Goal: Information Seeking & Learning: Learn about a topic

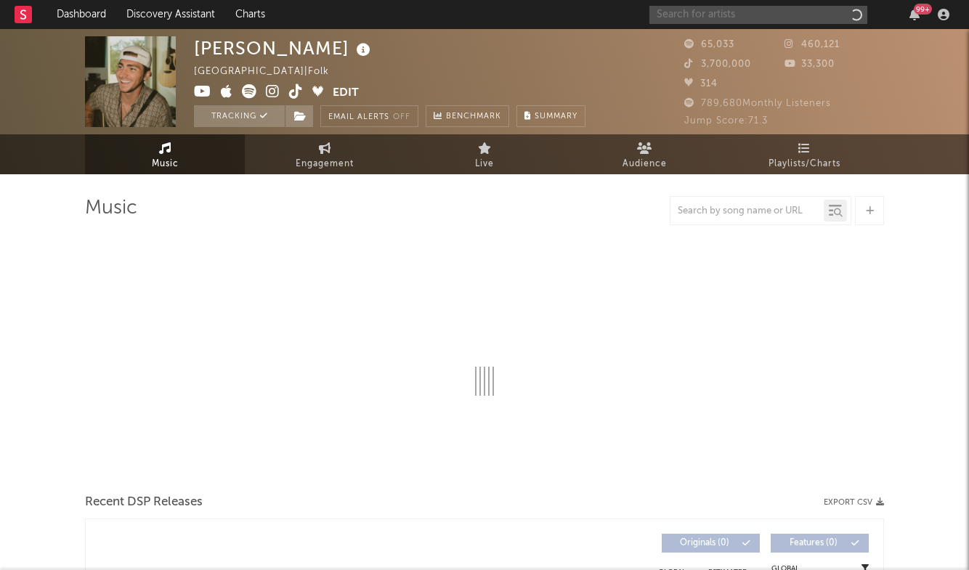
click at [714, 18] on input "text" at bounding box center [758, 15] width 218 height 18
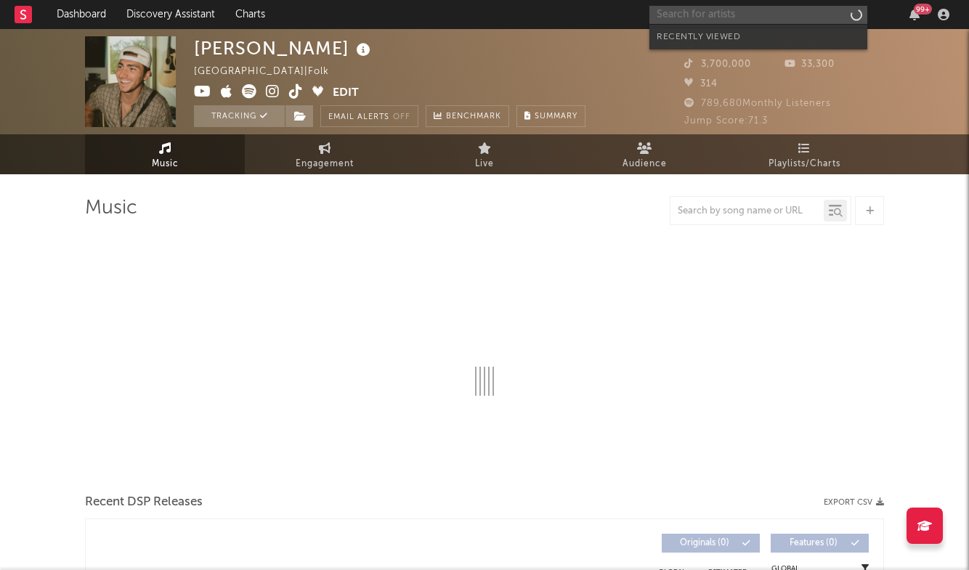
select select "6m"
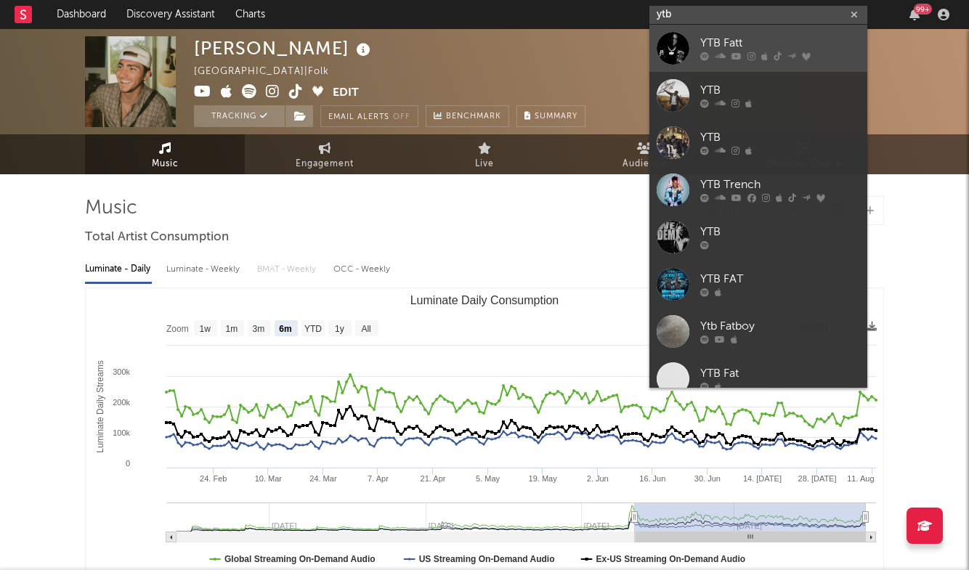
type input "ytb"
click at [750, 42] on div "YTB Fatt" at bounding box center [780, 43] width 160 height 17
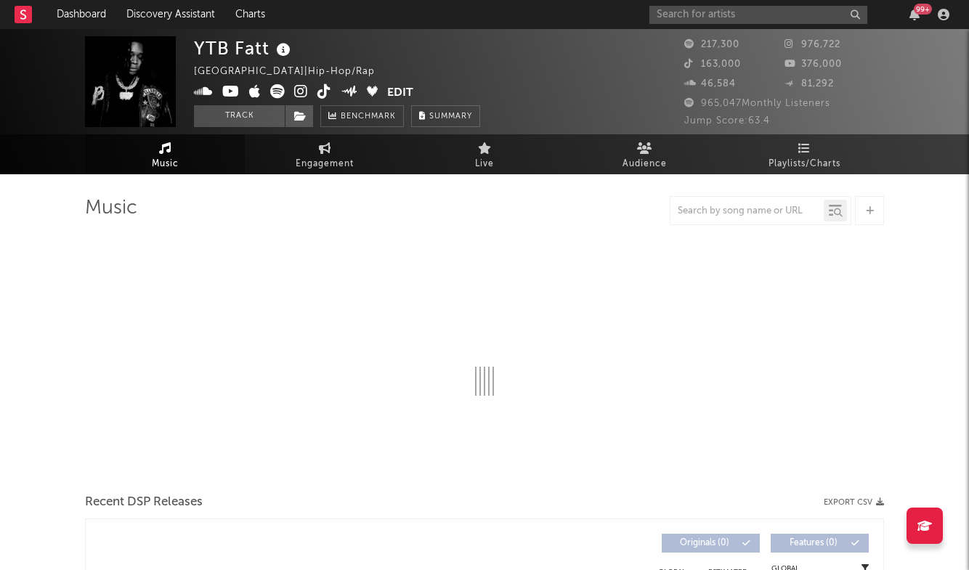
select select "6m"
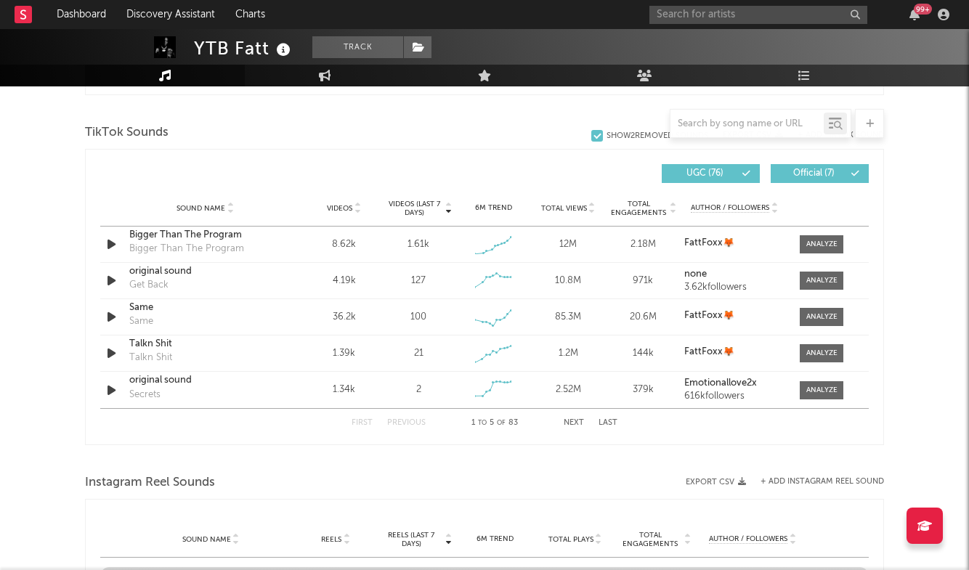
scroll to position [931, 0]
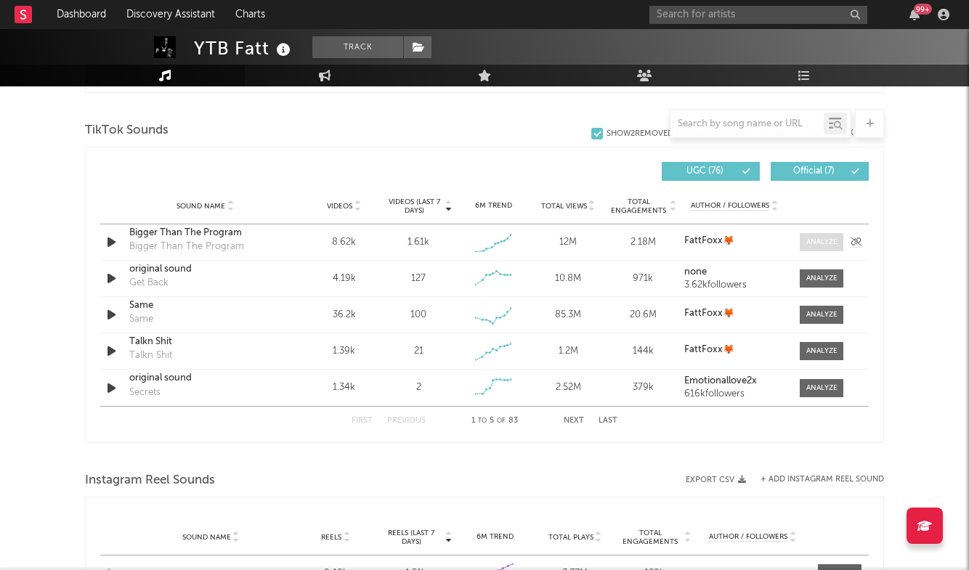
click at [837, 244] on span at bounding box center [822, 242] width 44 height 18
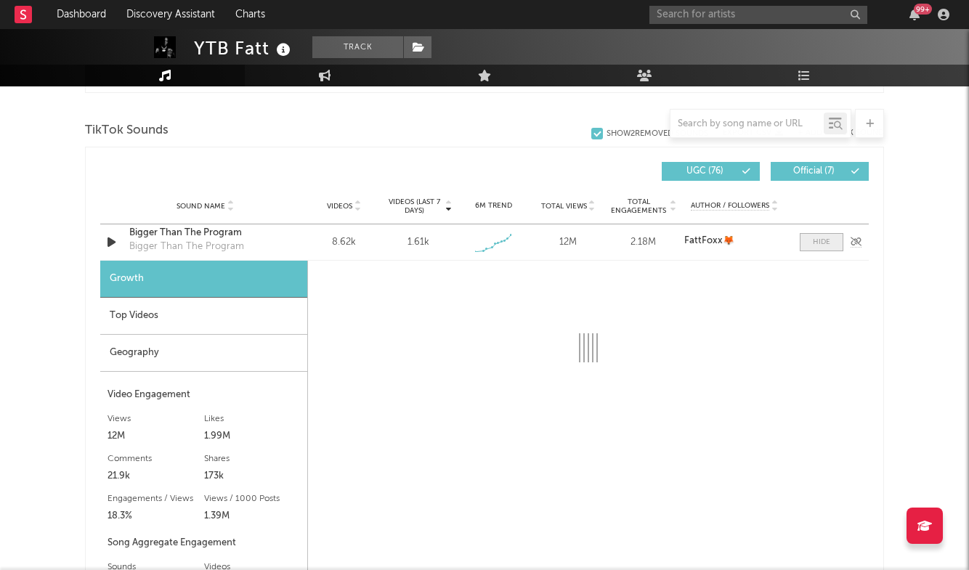
select select "1w"
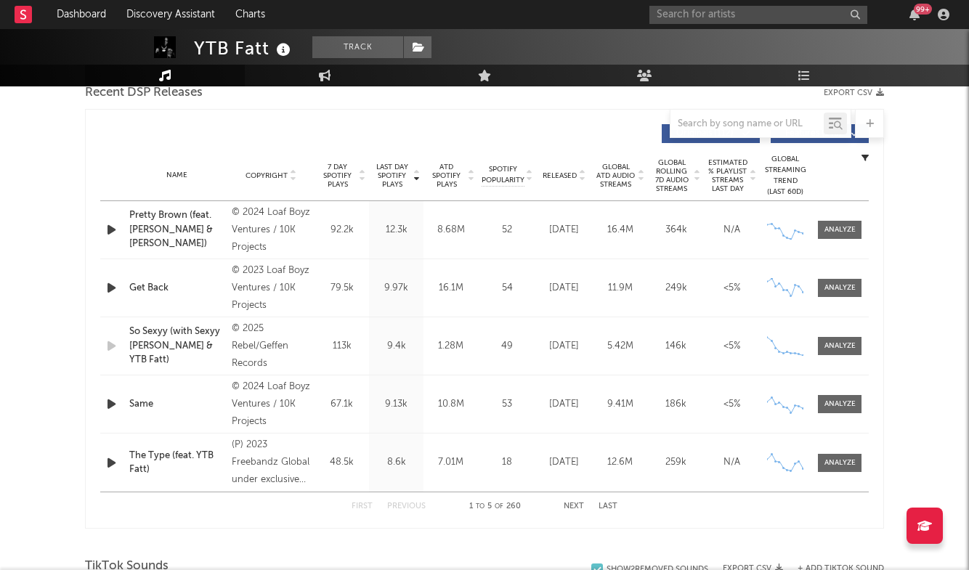
scroll to position [523, 0]
click at [763, 126] on input "text" at bounding box center [746, 124] width 153 height 12
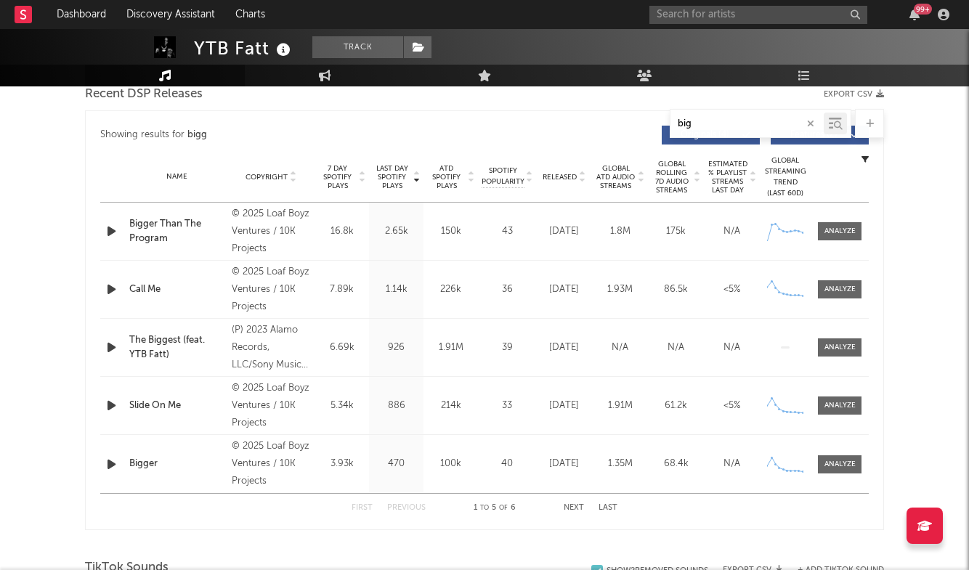
type input "big"
click at [845, 235] on div "Name Bigger Than The Program Copyright © 2025 Loaf Boyz Ventures / 10K Projects…" at bounding box center [484, 348] width 768 height 291
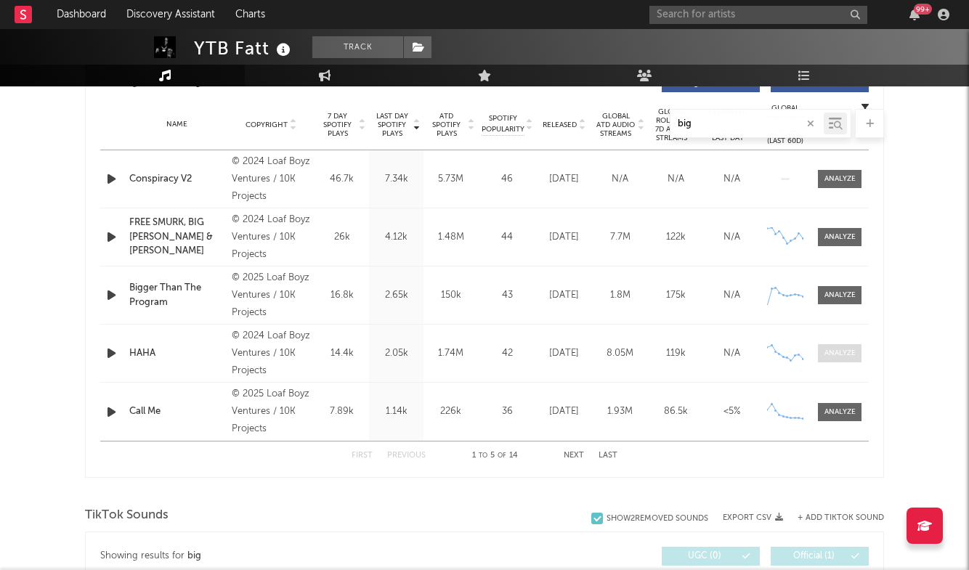
scroll to position [512, 0]
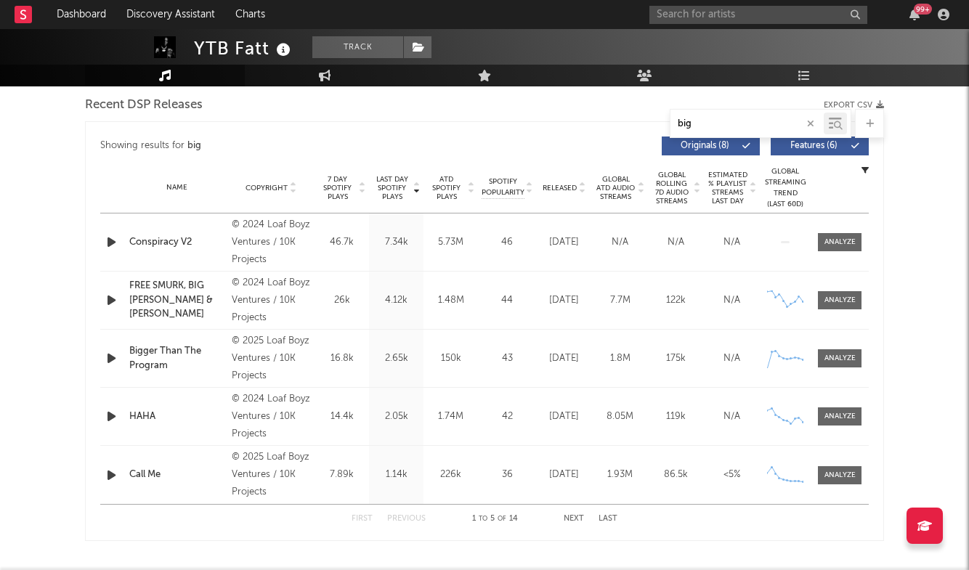
click at [731, 123] on input "big" at bounding box center [746, 124] width 153 height 12
click at [832, 362] on div at bounding box center [839, 358] width 31 height 11
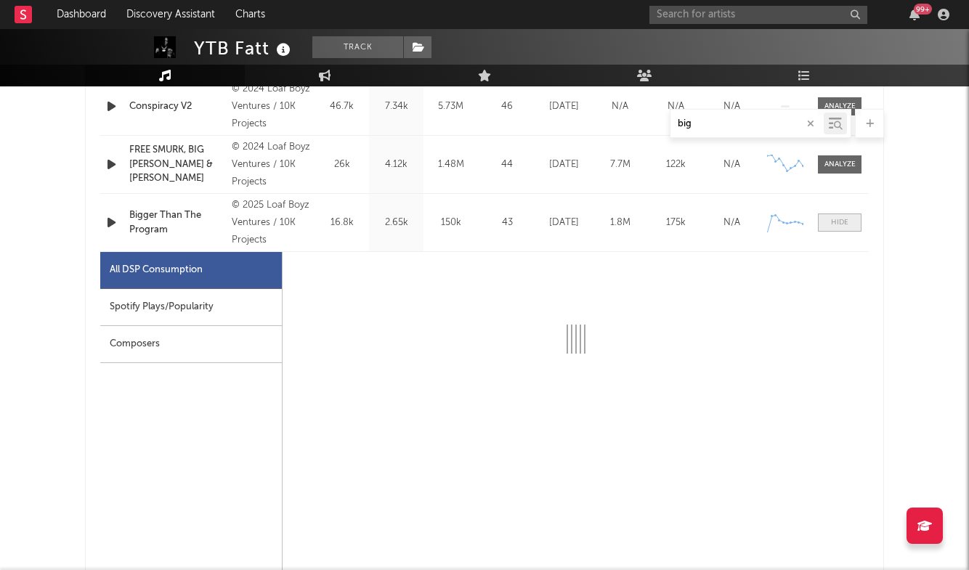
select select "1w"
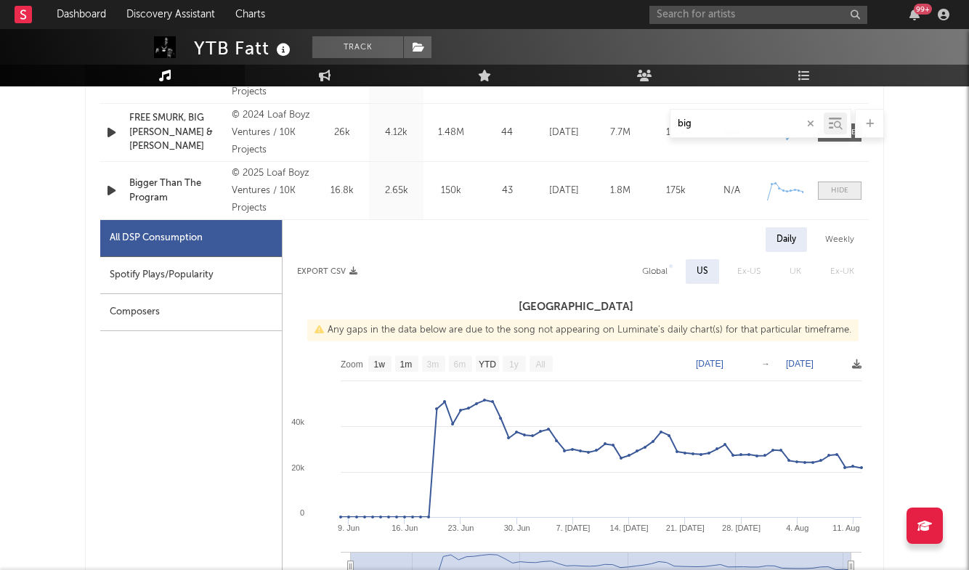
scroll to position [682, 0]
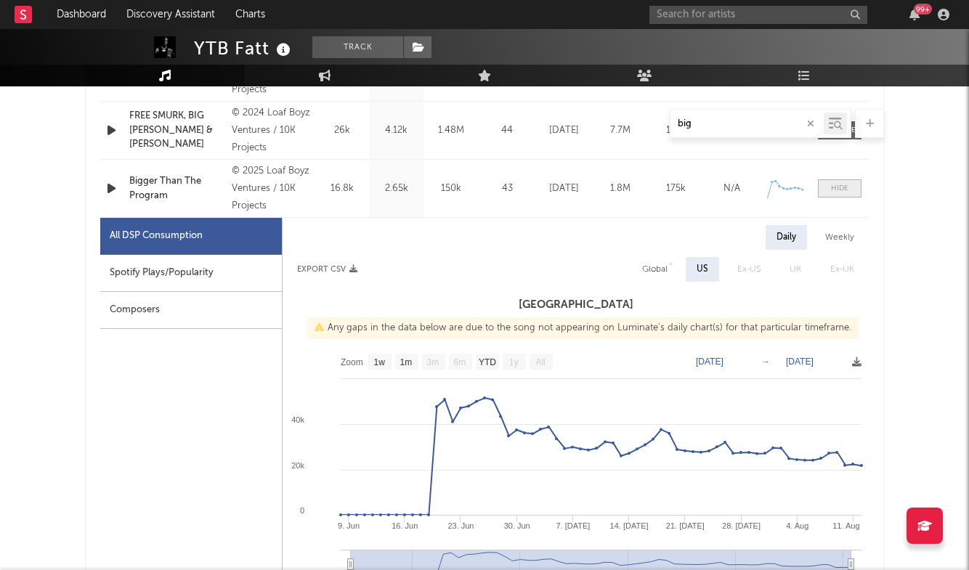
click at [832, 190] on div at bounding box center [839, 188] width 17 height 11
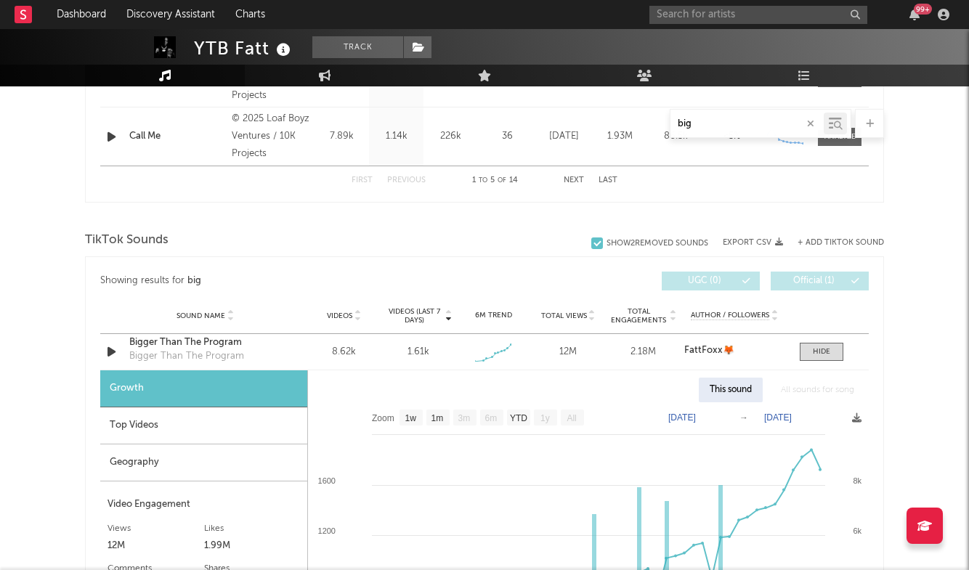
scroll to position [851, 0]
click at [823, 354] on div at bounding box center [821, 351] width 17 height 11
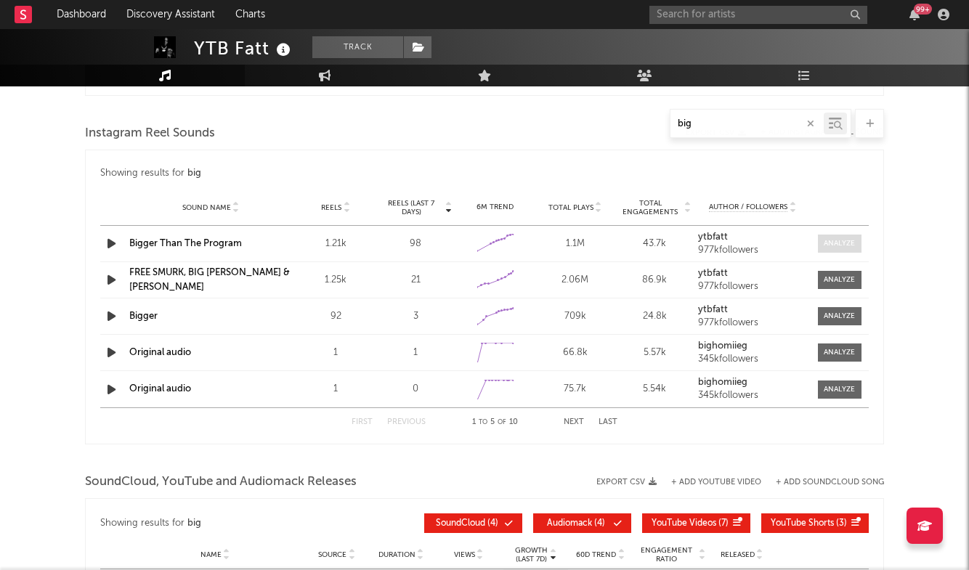
scroll to position [1306, 0]
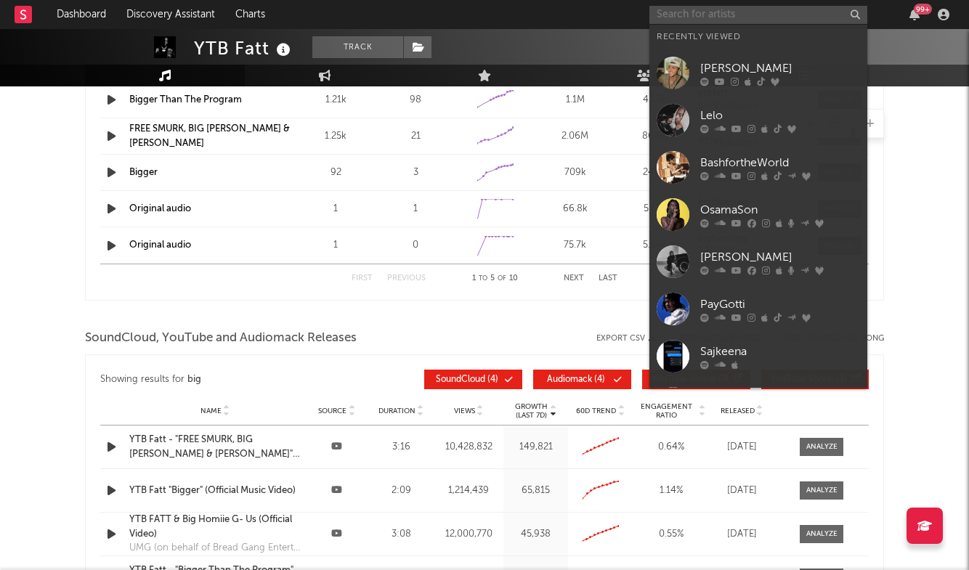
click at [773, 12] on input "text" at bounding box center [758, 15] width 218 height 18
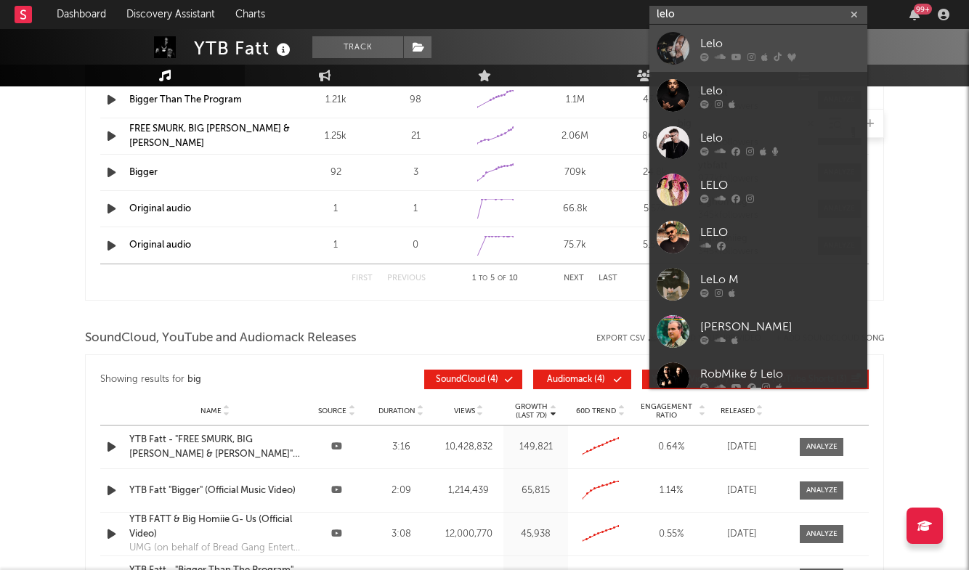
type input "lelo"
click at [787, 41] on div "Lelo" at bounding box center [780, 43] width 160 height 17
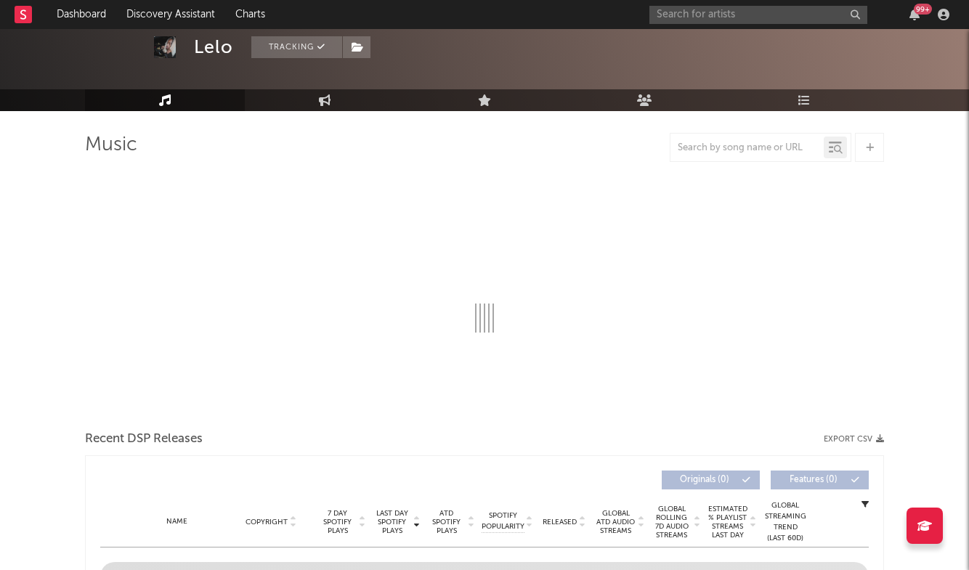
select select "6m"
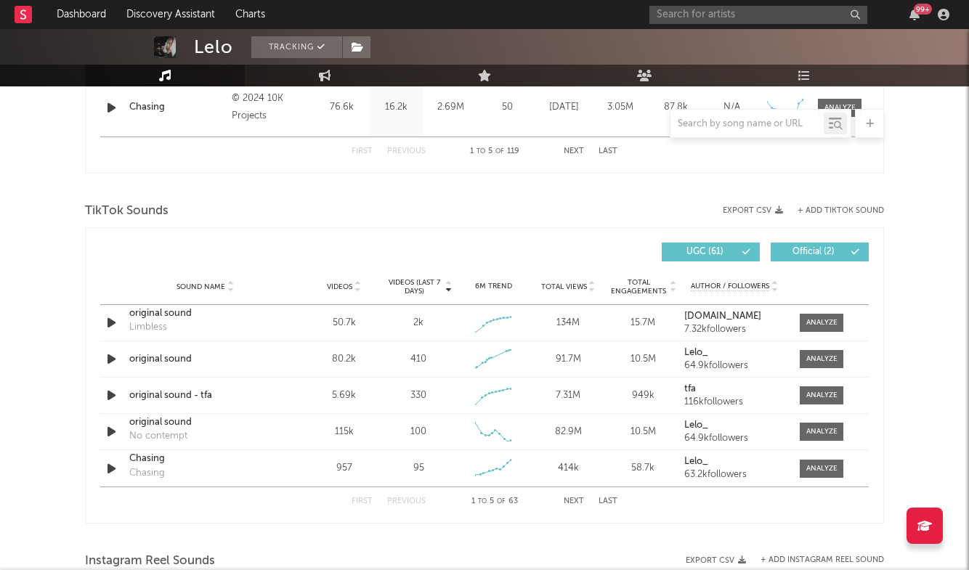
scroll to position [894, 0]
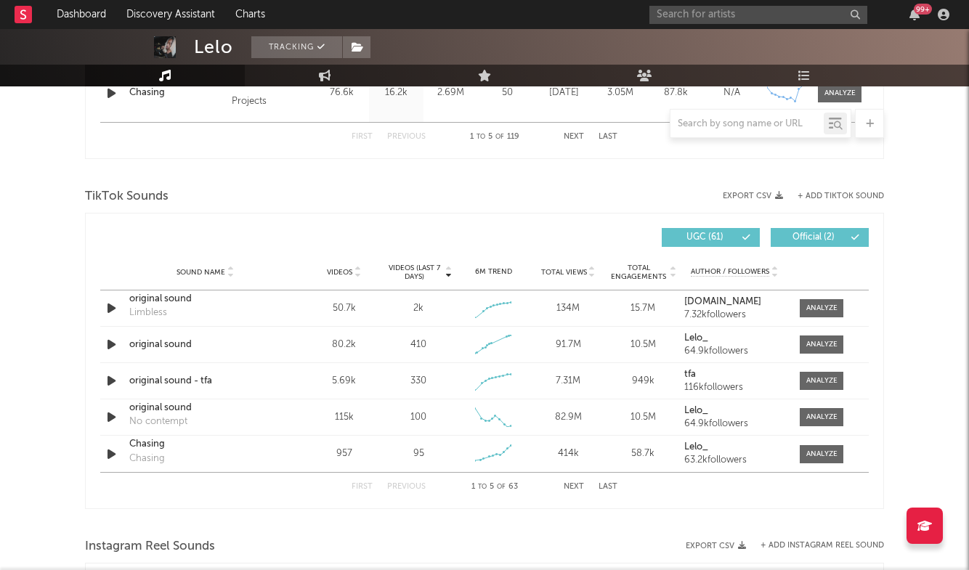
click at [611, 482] on div "First Previous 1 to 5 of 63 Next Last" at bounding box center [485, 487] width 266 height 28
click at [609, 490] on button "Last" at bounding box center [607, 487] width 19 height 8
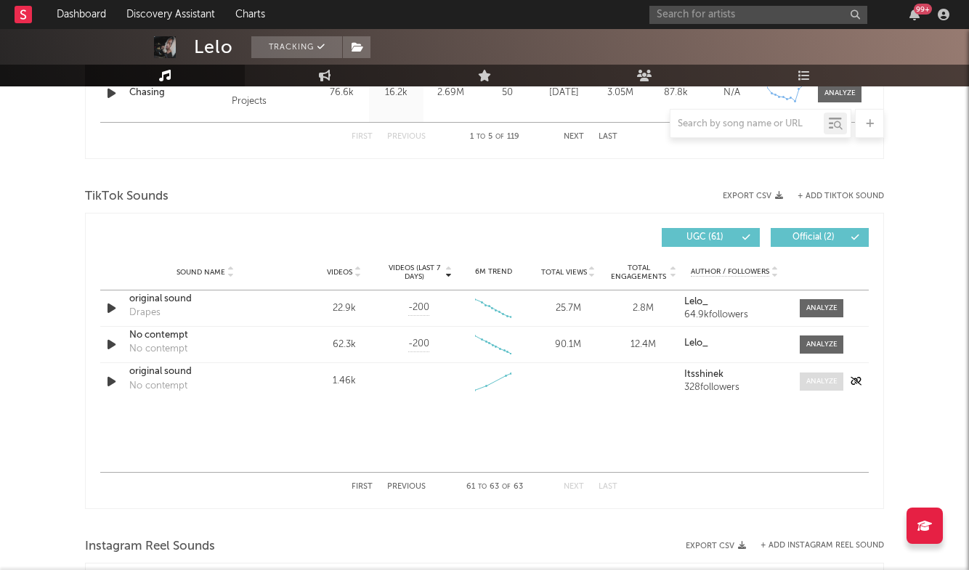
click at [824, 383] on div at bounding box center [821, 381] width 31 height 11
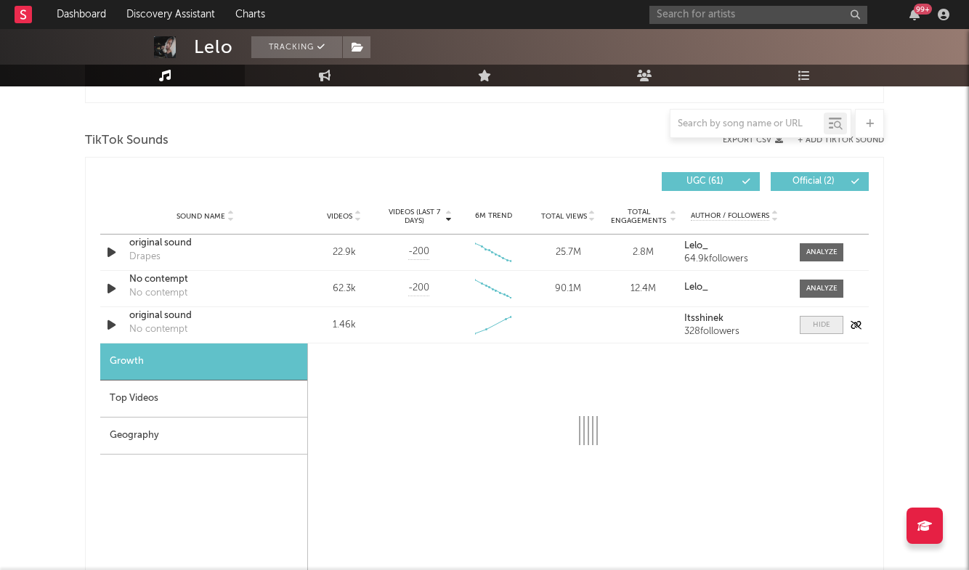
select select "1w"
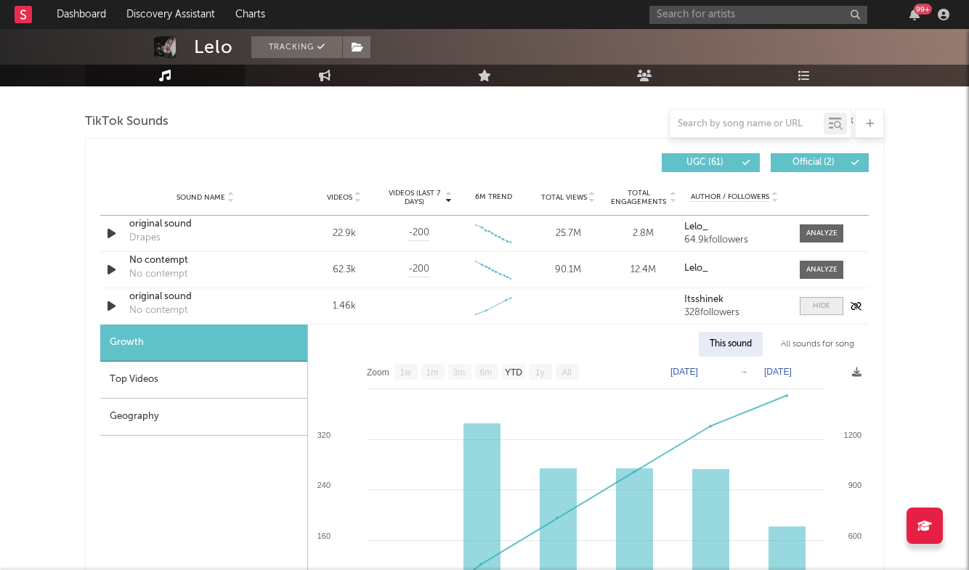
scroll to position [983, 0]
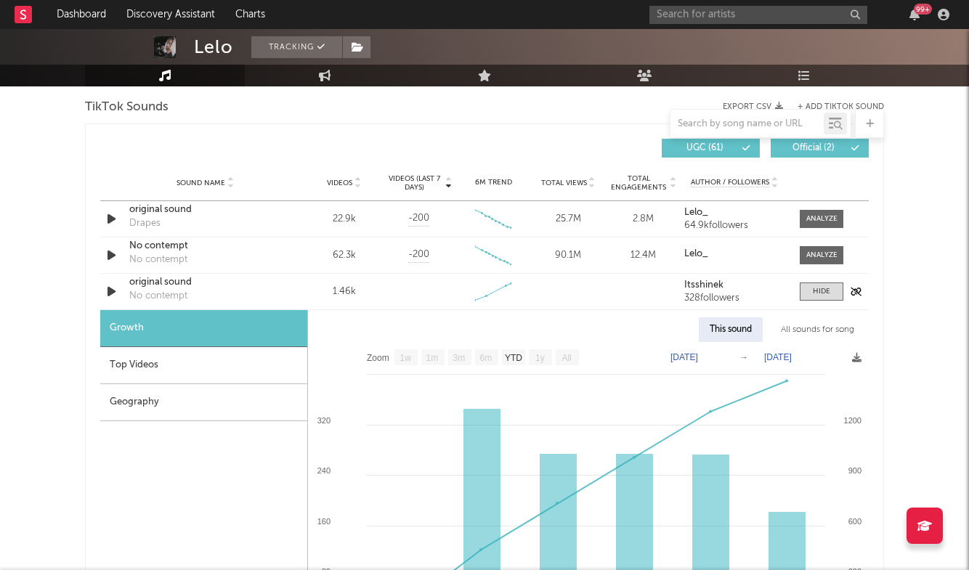
click at [175, 285] on div "original sound" at bounding box center [205, 282] width 152 height 15
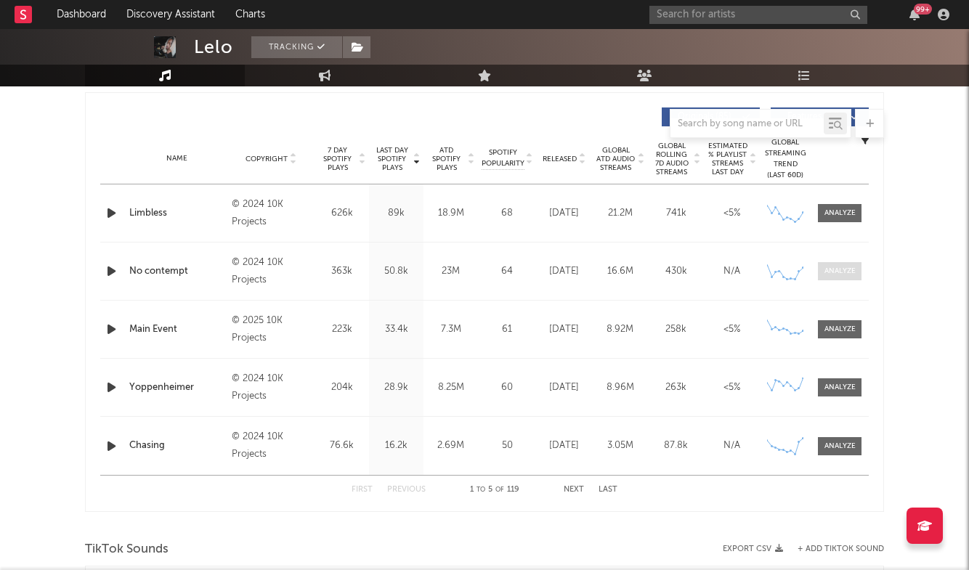
click at [842, 272] on div at bounding box center [839, 271] width 31 height 11
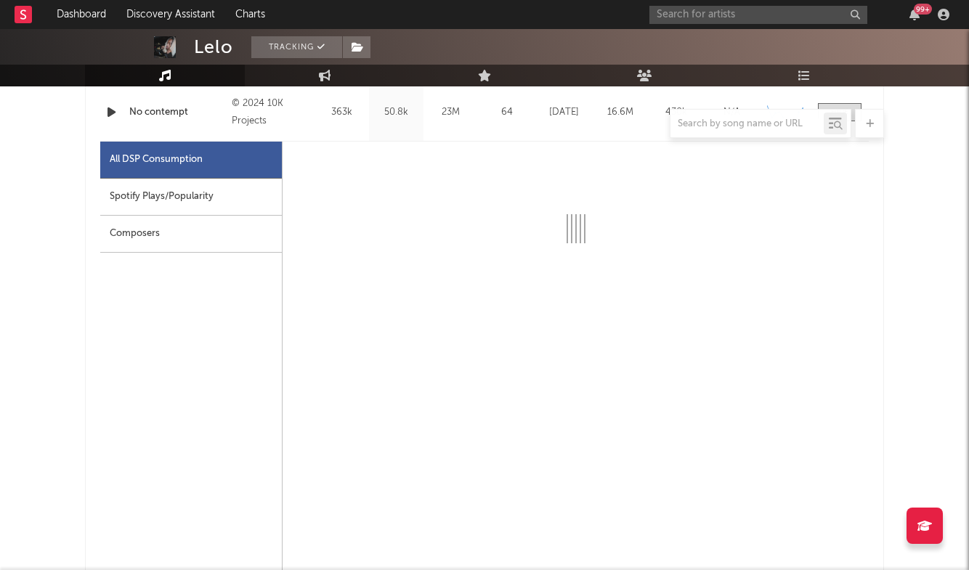
scroll to position [699, 0]
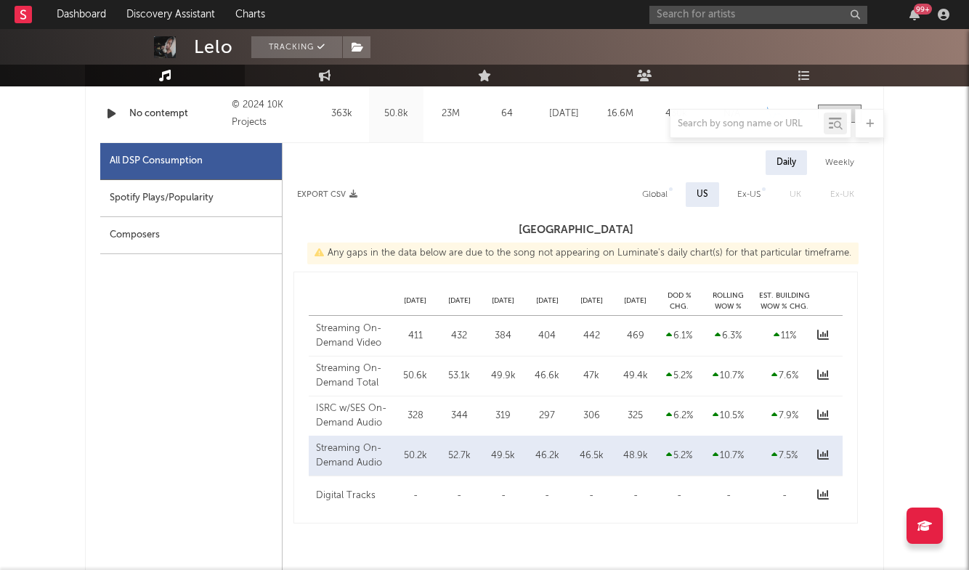
select select "6m"
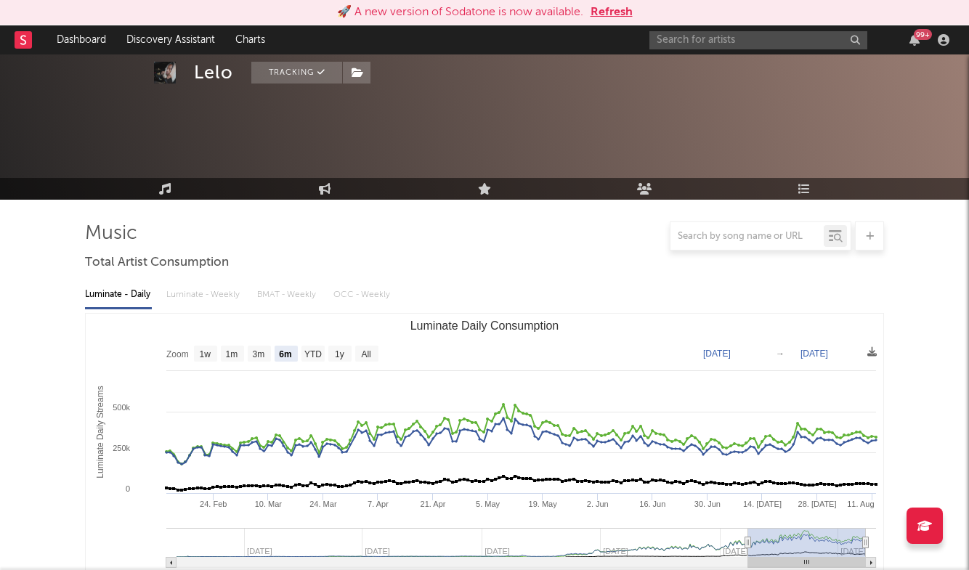
select select "6m"
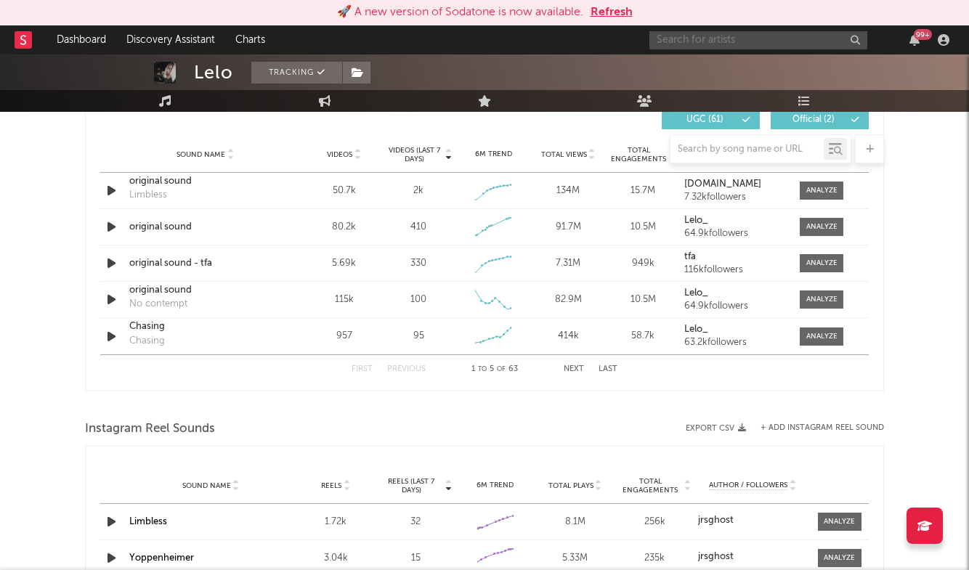
click at [696, 40] on input "text" at bounding box center [758, 40] width 218 height 18
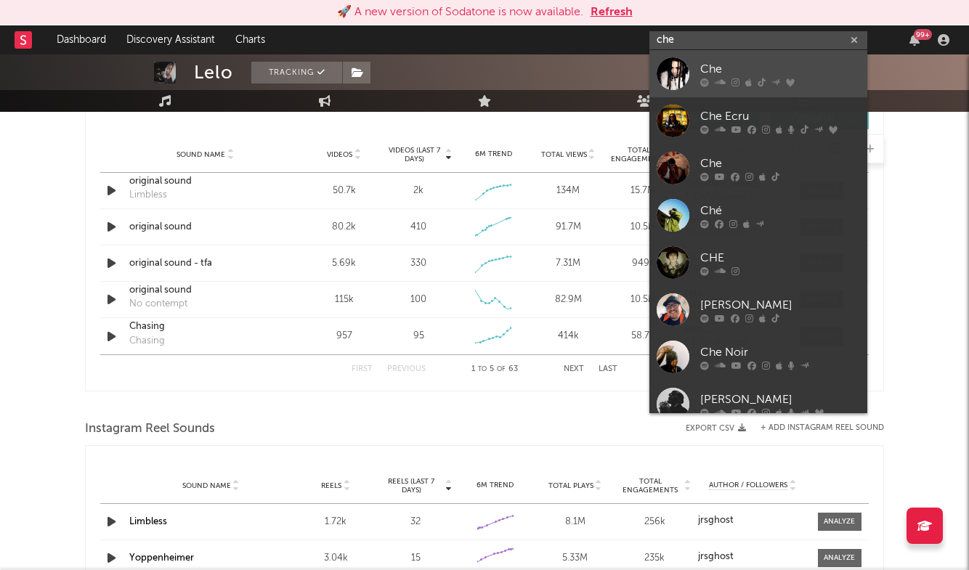
type input "che"
click at [734, 67] on div "Che" at bounding box center [780, 68] width 160 height 17
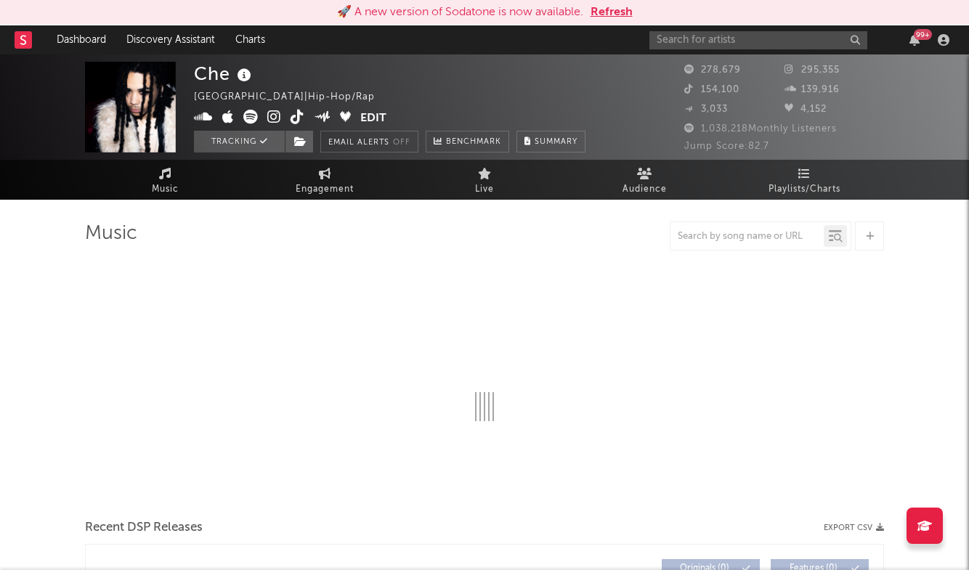
select select "6m"
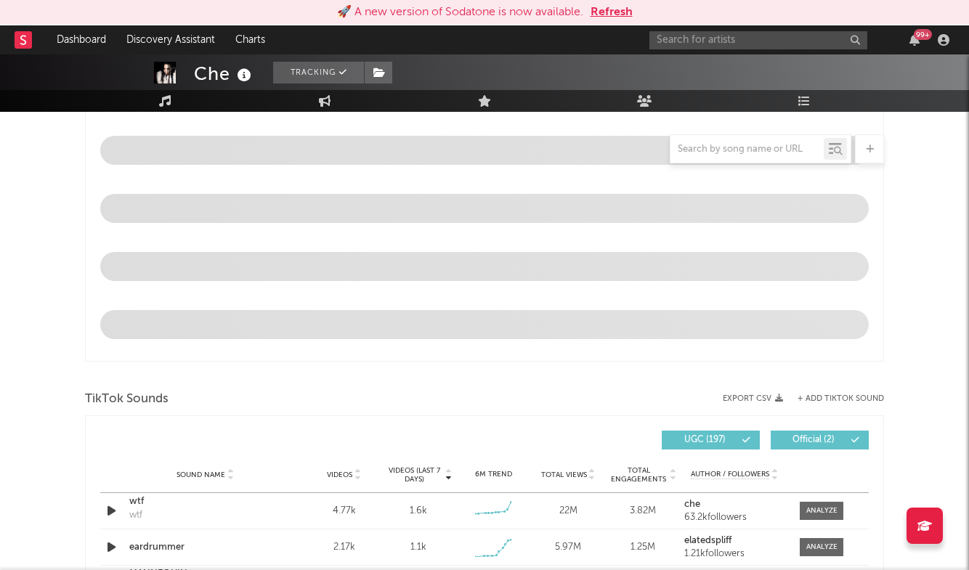
scroll to position [540, 0]
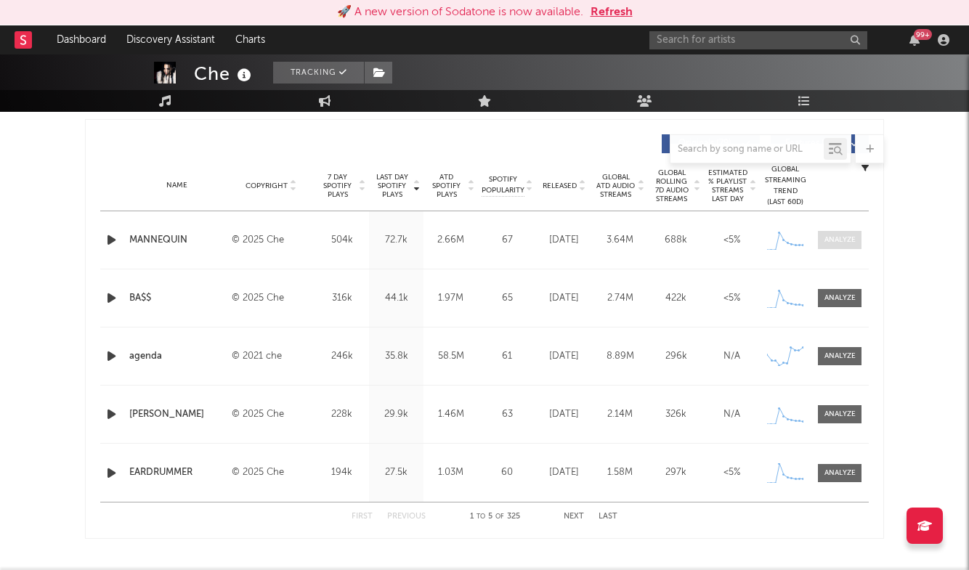
click at [829, 243] on div at bounding box center [839, 240] width 31 height 11
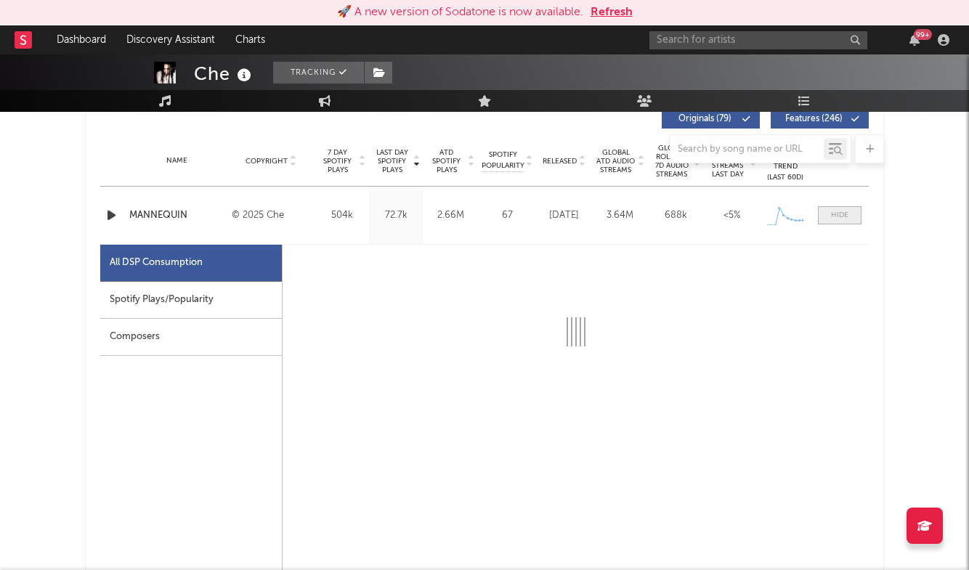
scroll to position [601, 0]
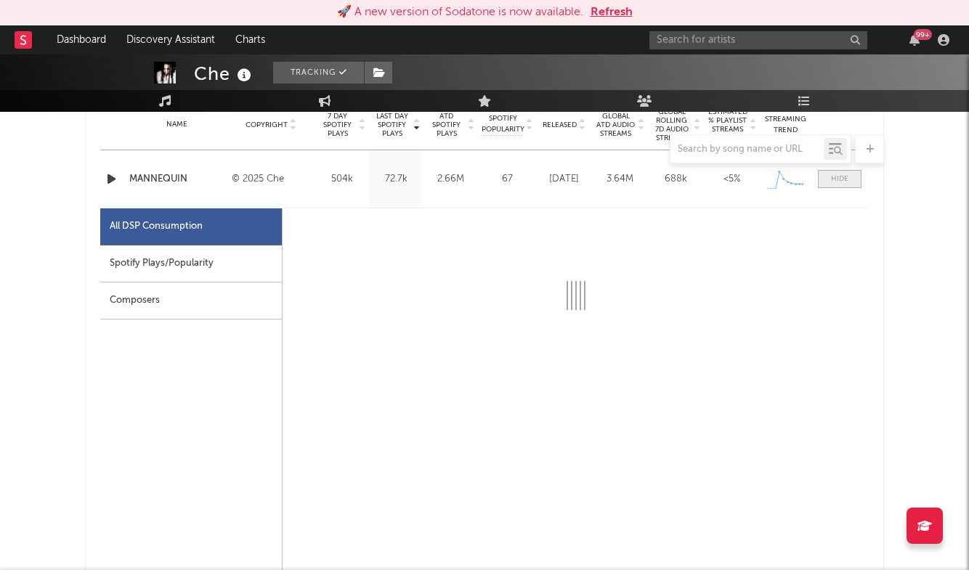
select select "1w"
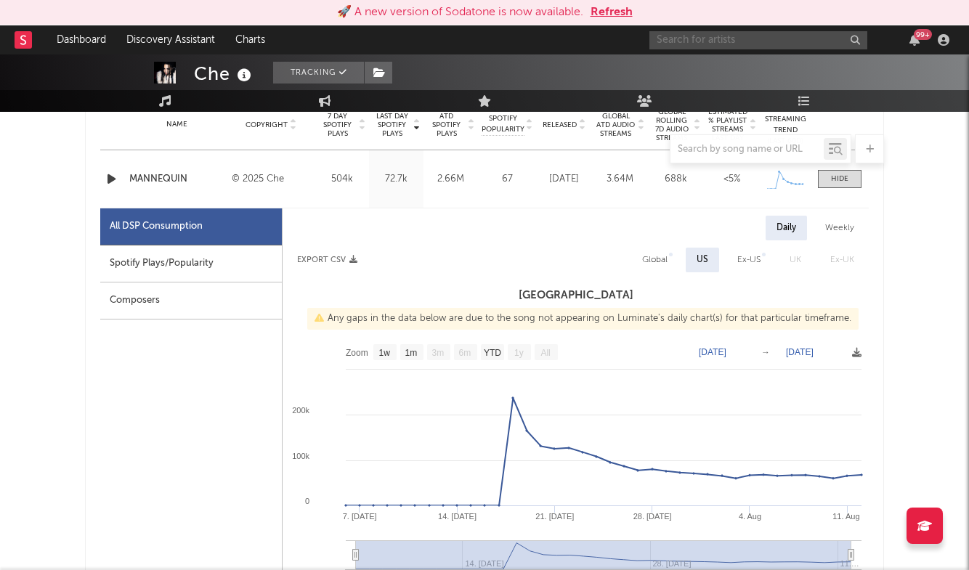
click at [691, 44] on input "text" at bounding box center [758, 40] width 218 height 18
type input "savv4x"
click at [745, 64] on div "Savv4x" at bounding box center [780, 68] width 160 height 17
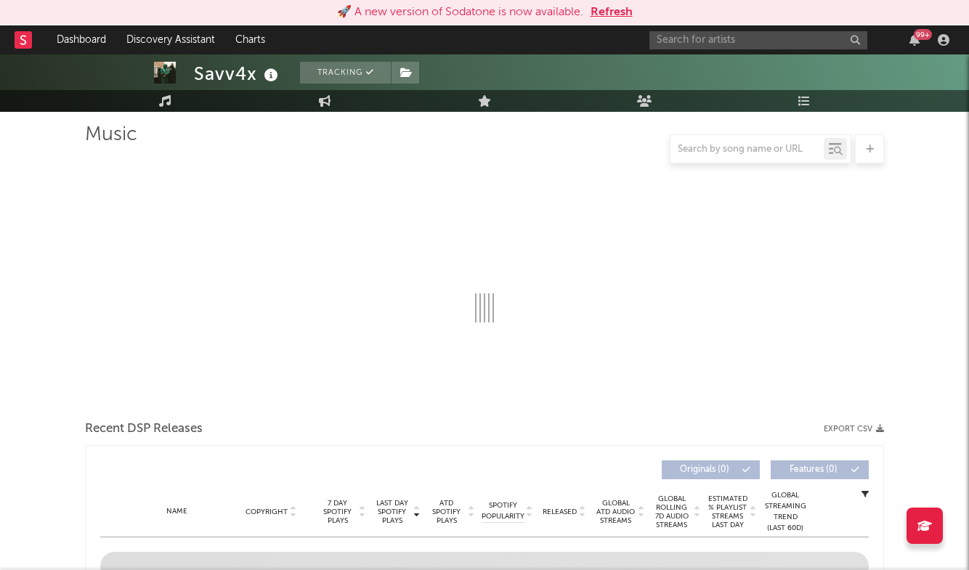
select select "6m"
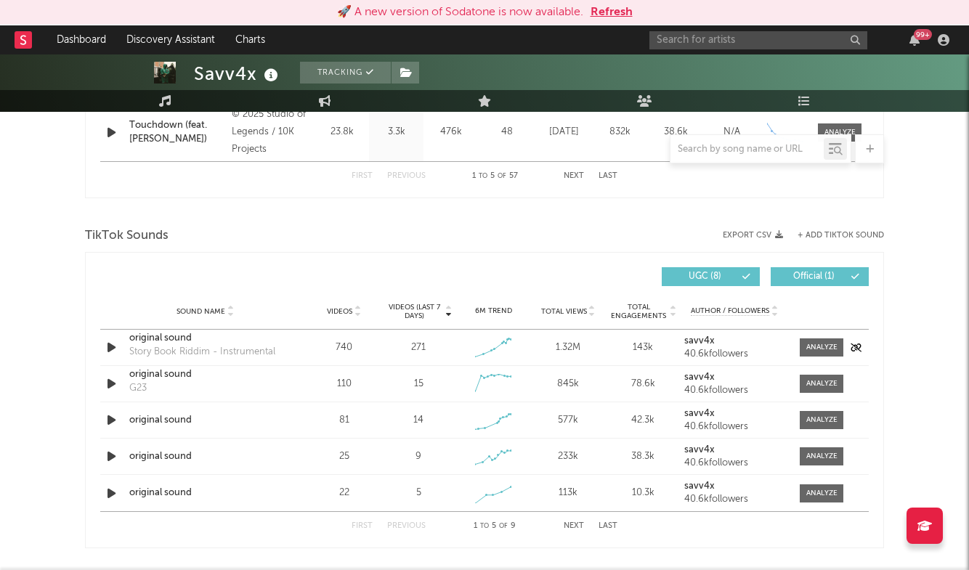
scroll to position [890, 0]
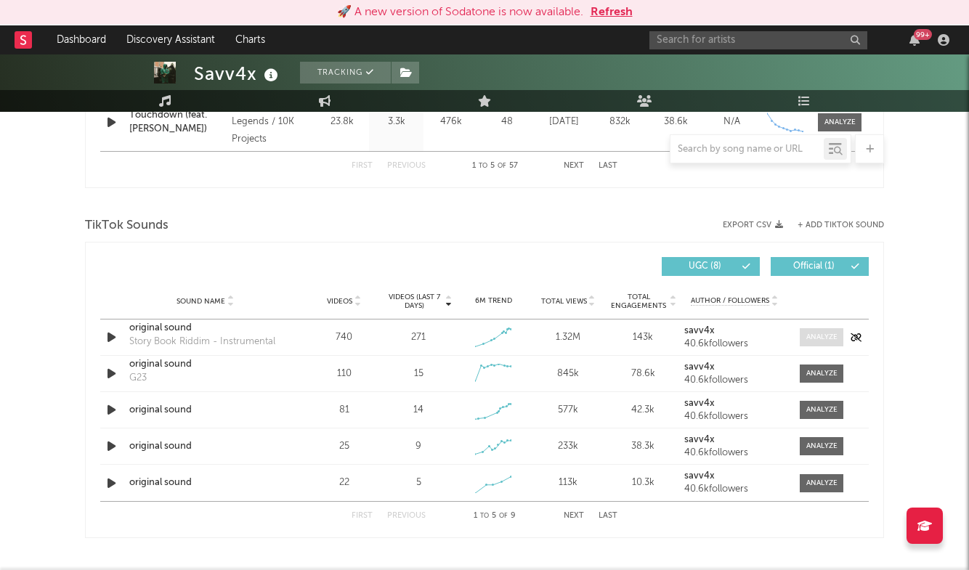
click at [819, 336] on div at bounding box center [821, 337] width 31 height 11
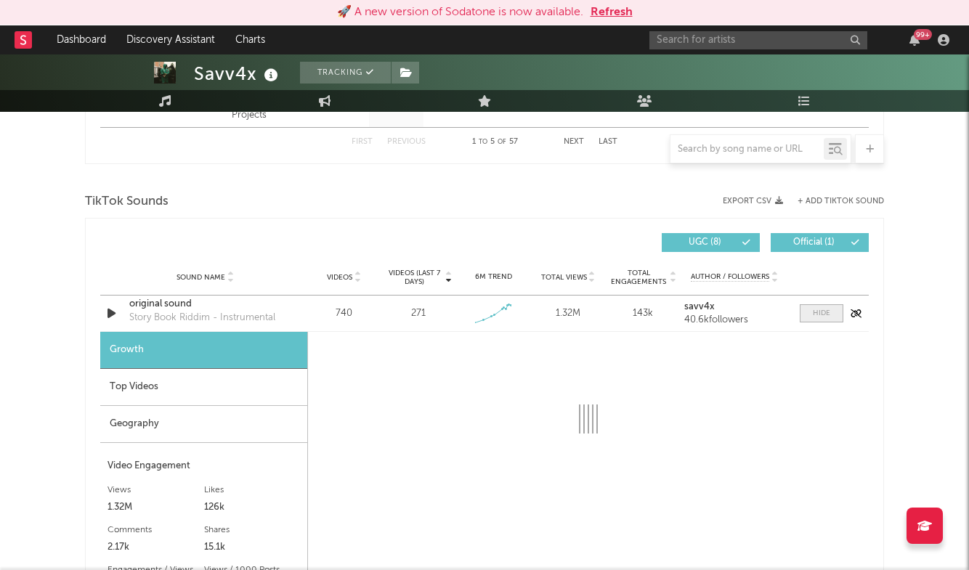
select select "1w"
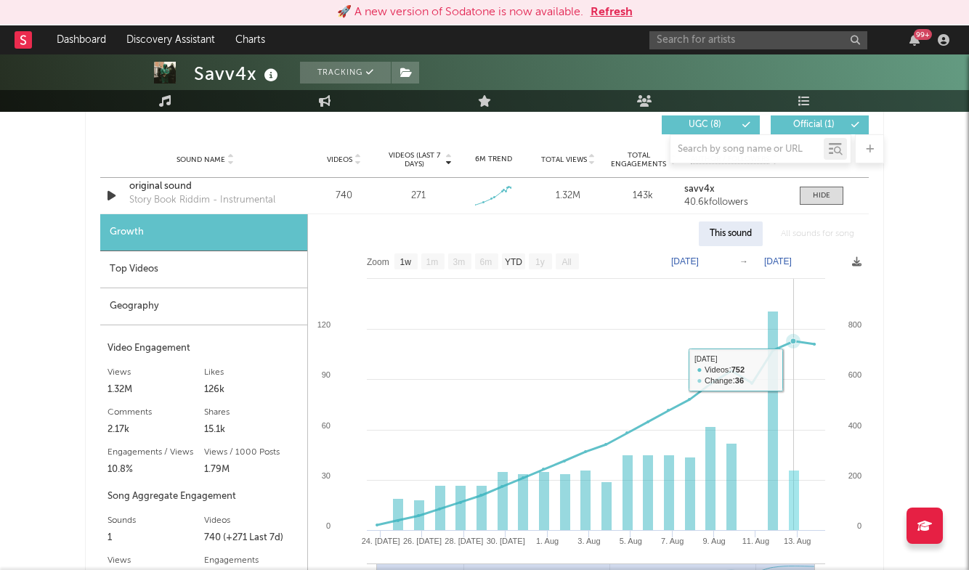
scroll to position [1004, 0]
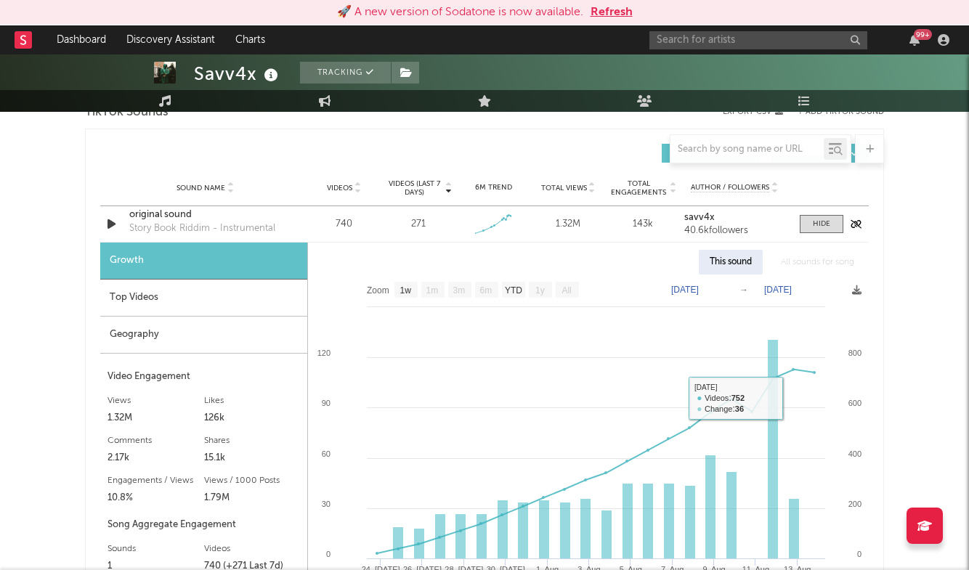
click at [168, 214] on div "original sound" at bounding box center [205, 215] width 152 height 15
click at [827, 224] on div at bounding box center [821, 224] width 17 height 11
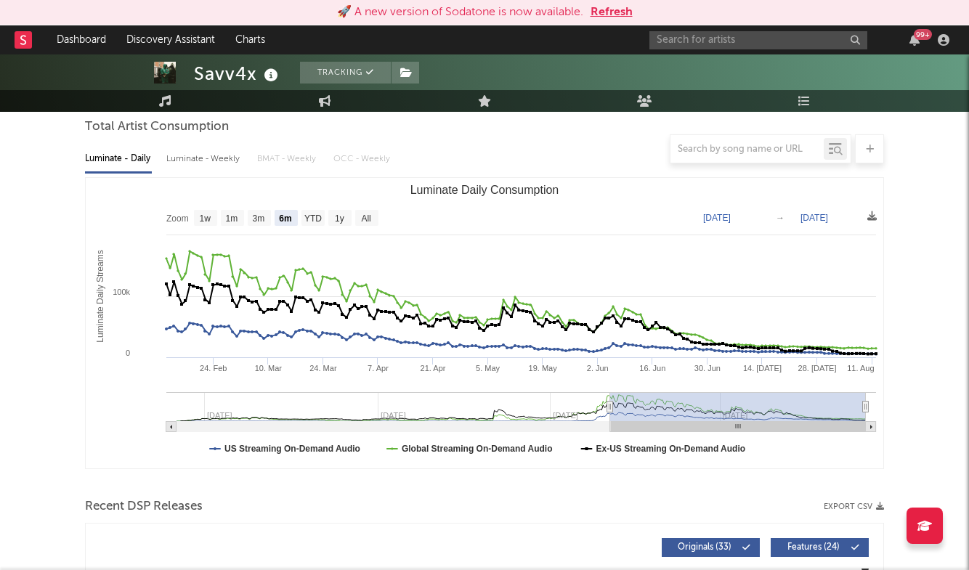
scroll to position [106, 0]
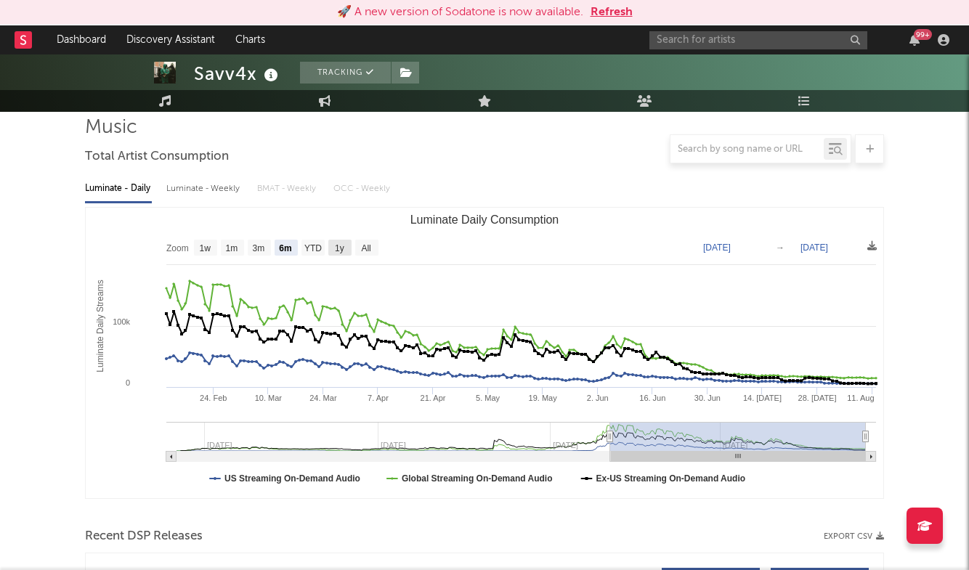
click at [336, 242] on rect "Luminate Daily Consumption" at bounding box center [339, 248] width 23 height 16
select select "1y"
type input "[DATE]"
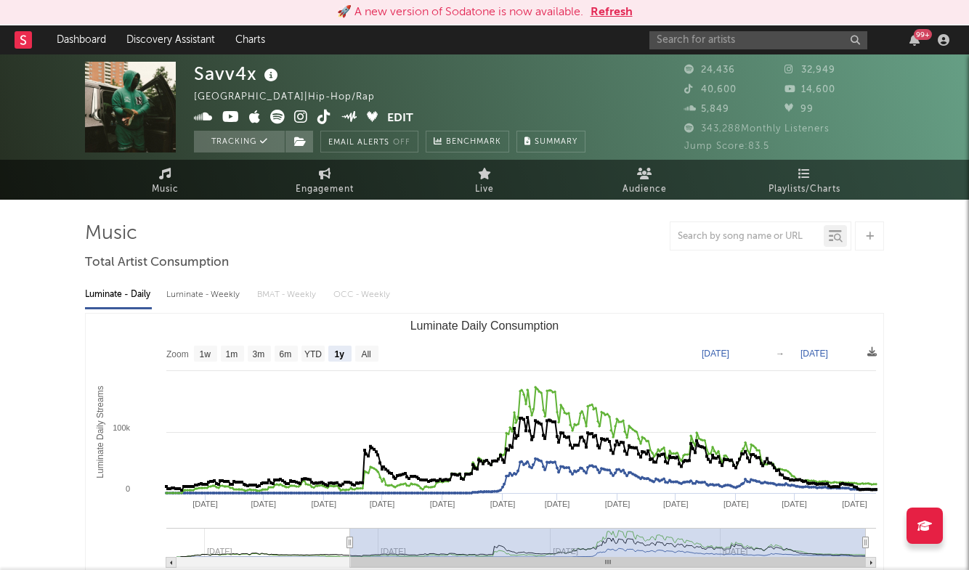
scroll to position [0, 0]
